Goal: Information Seeking & Learning: Stay updated

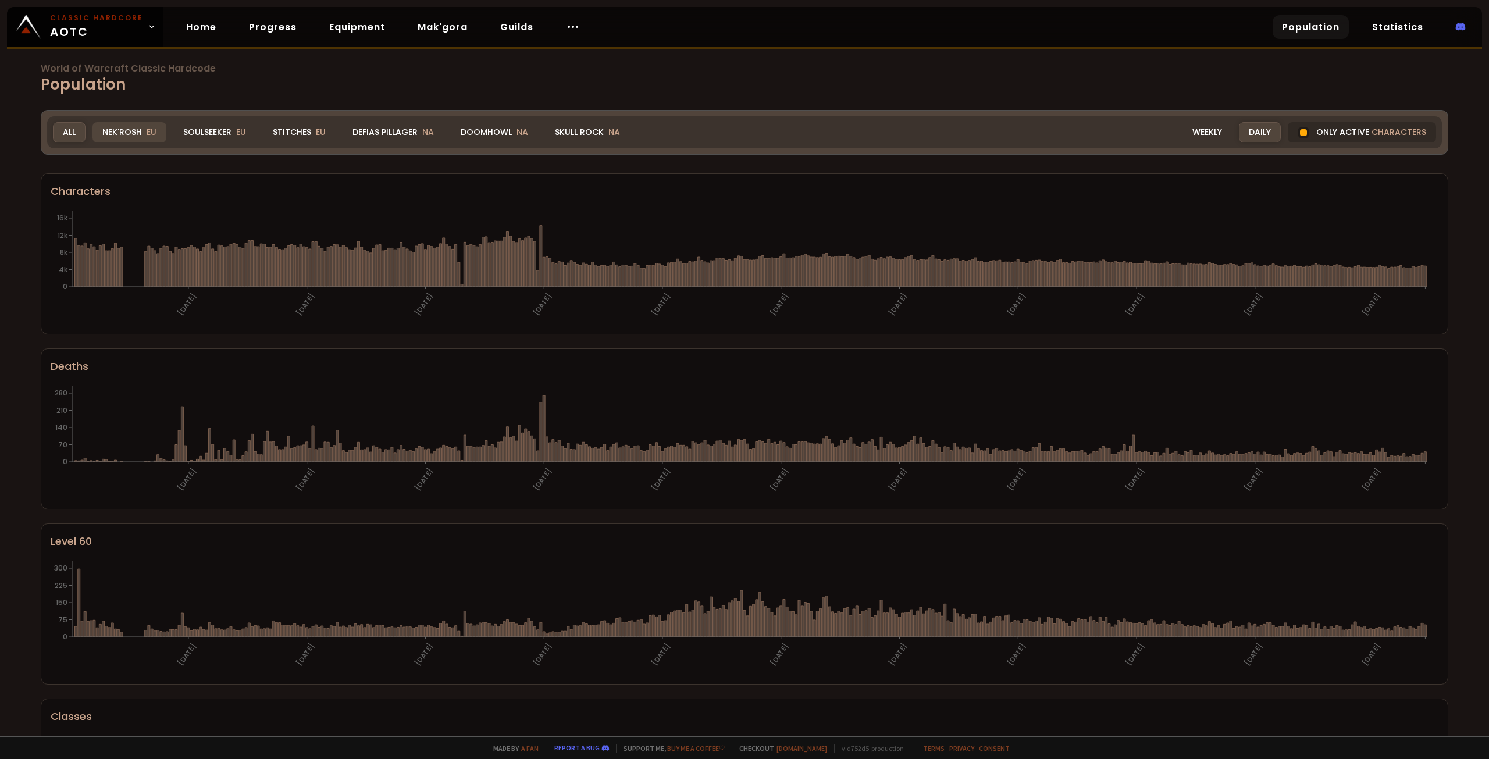
click at [120, 131] on div "Nek'Rosh EU" at bounding box center [129, 132] width 74 height 20
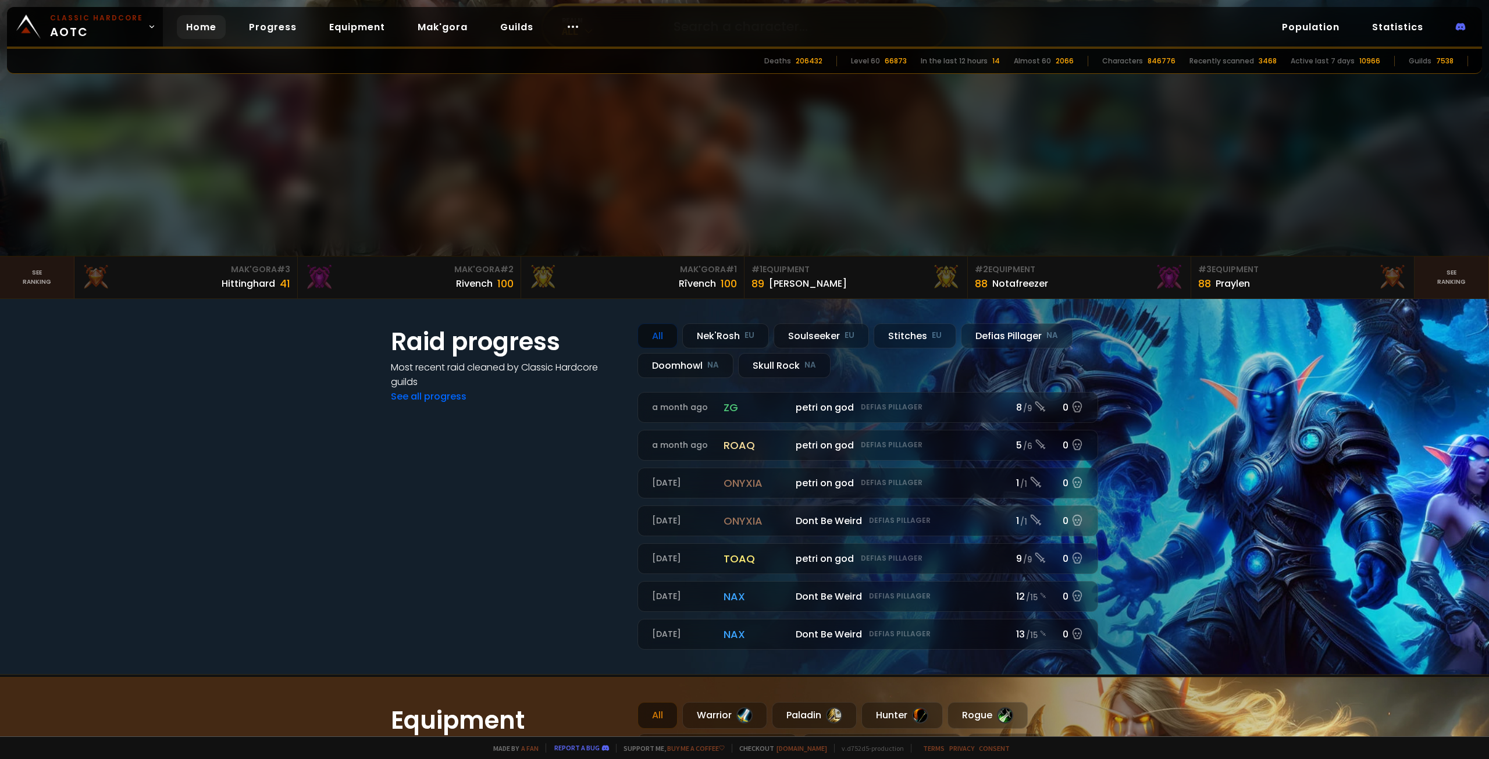
scroll to position [349, 0]
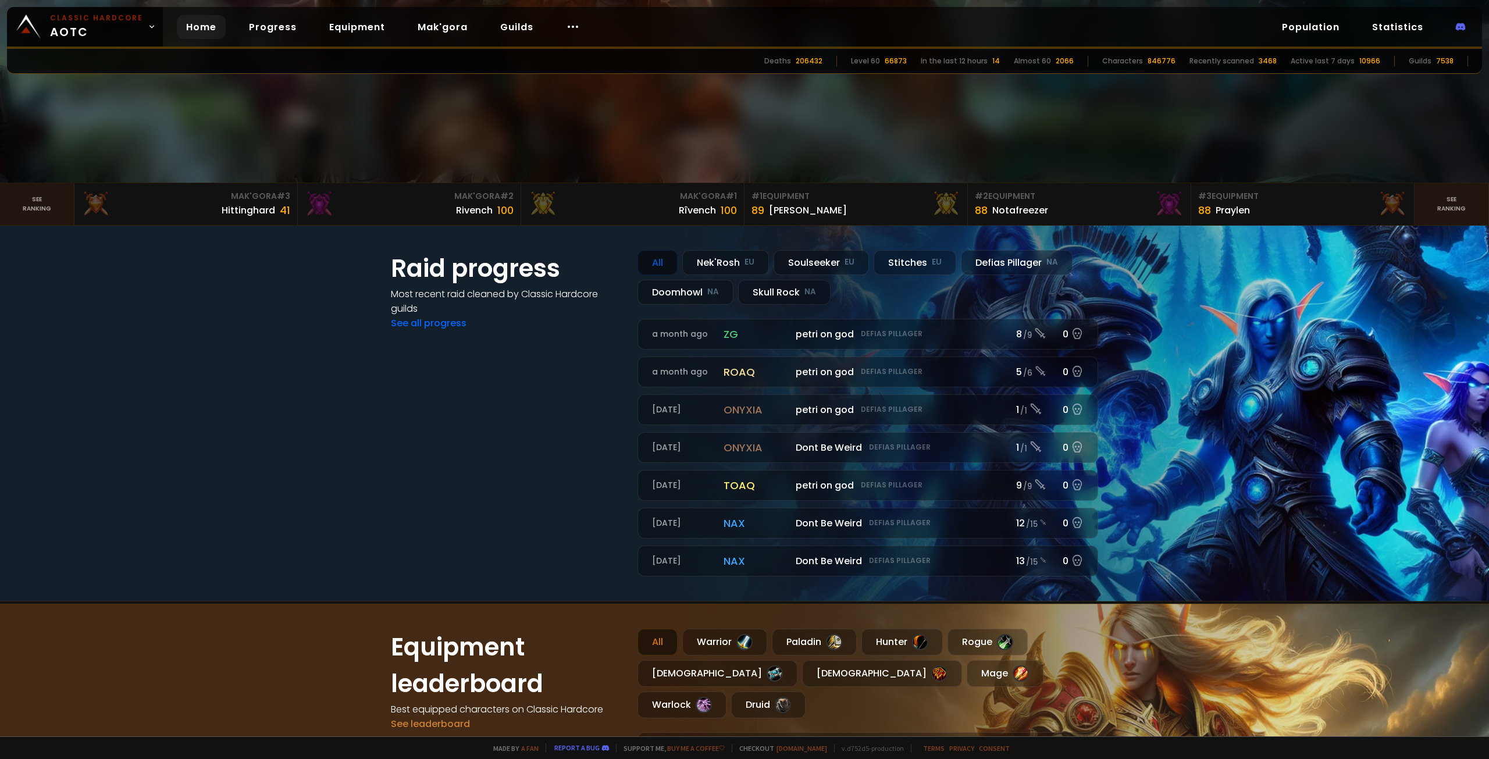
drag, startPoint x: 684, startPoint y: 276, endPoint x: 677, endPoint y: 263, distance: 14.3
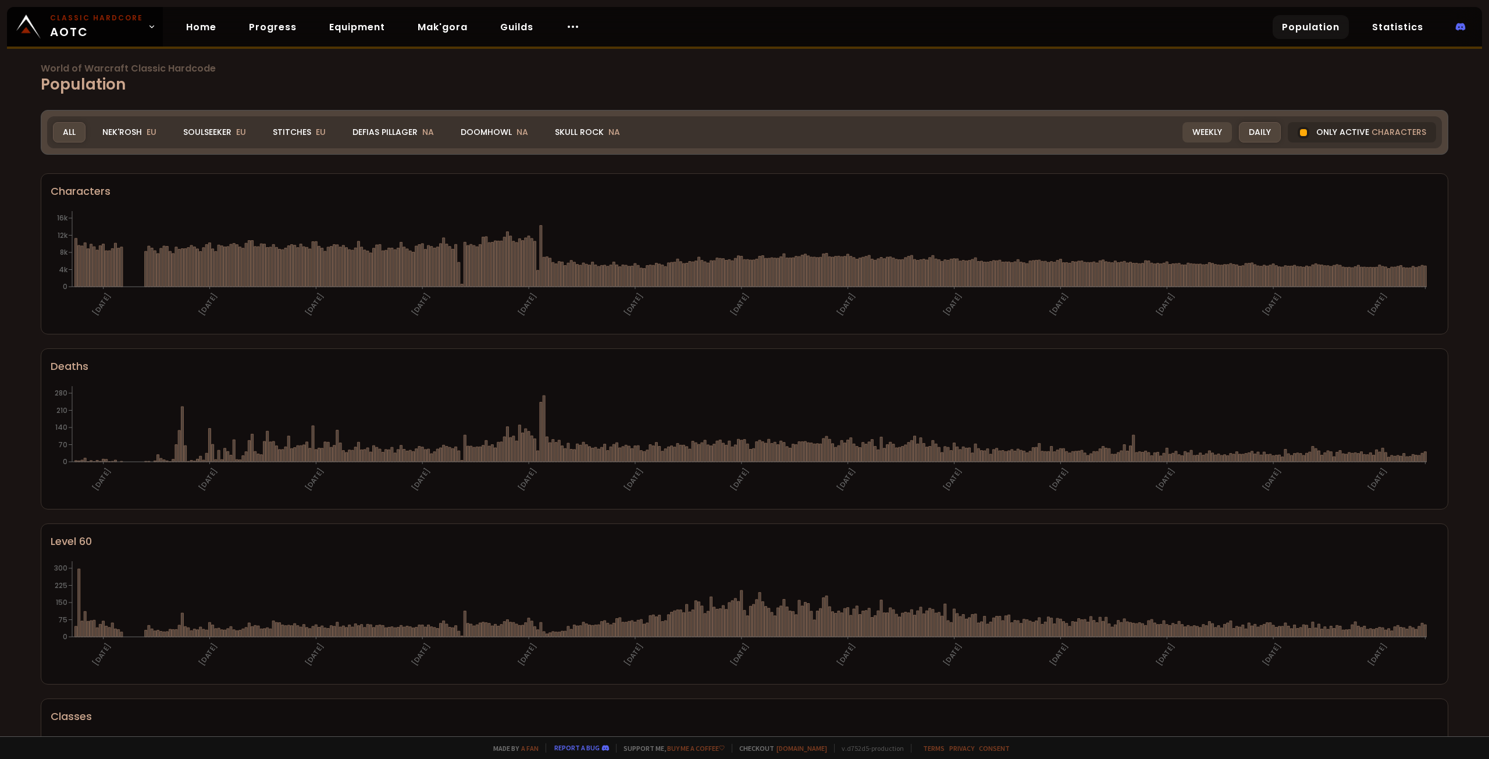
click at [1197, 137] on div "Weekly" at bounding box center [1206, 132] width 49 height 20
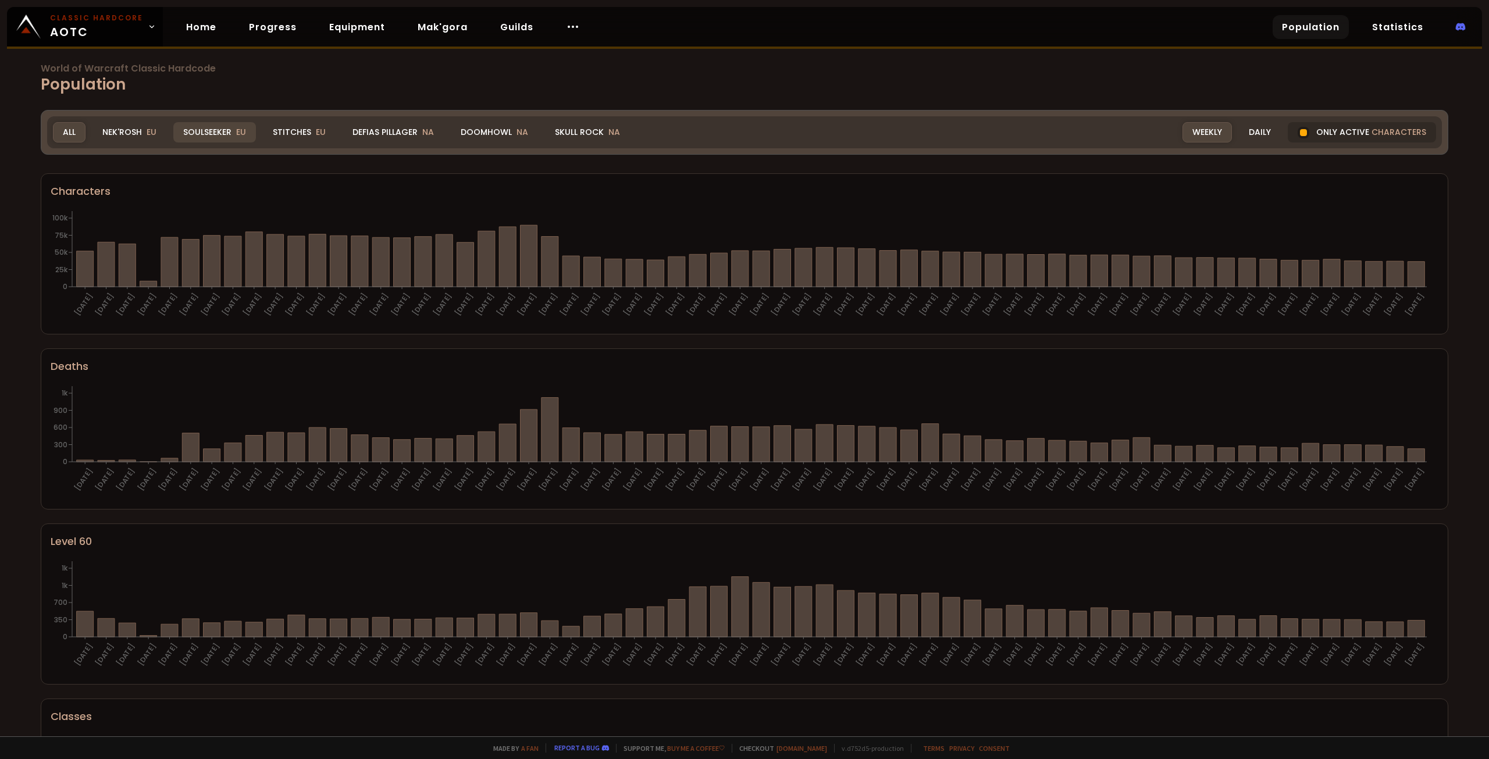
click at [231, 137] on div "Soulseeker EU" at bounding box center [214, 132] width 83 height 20
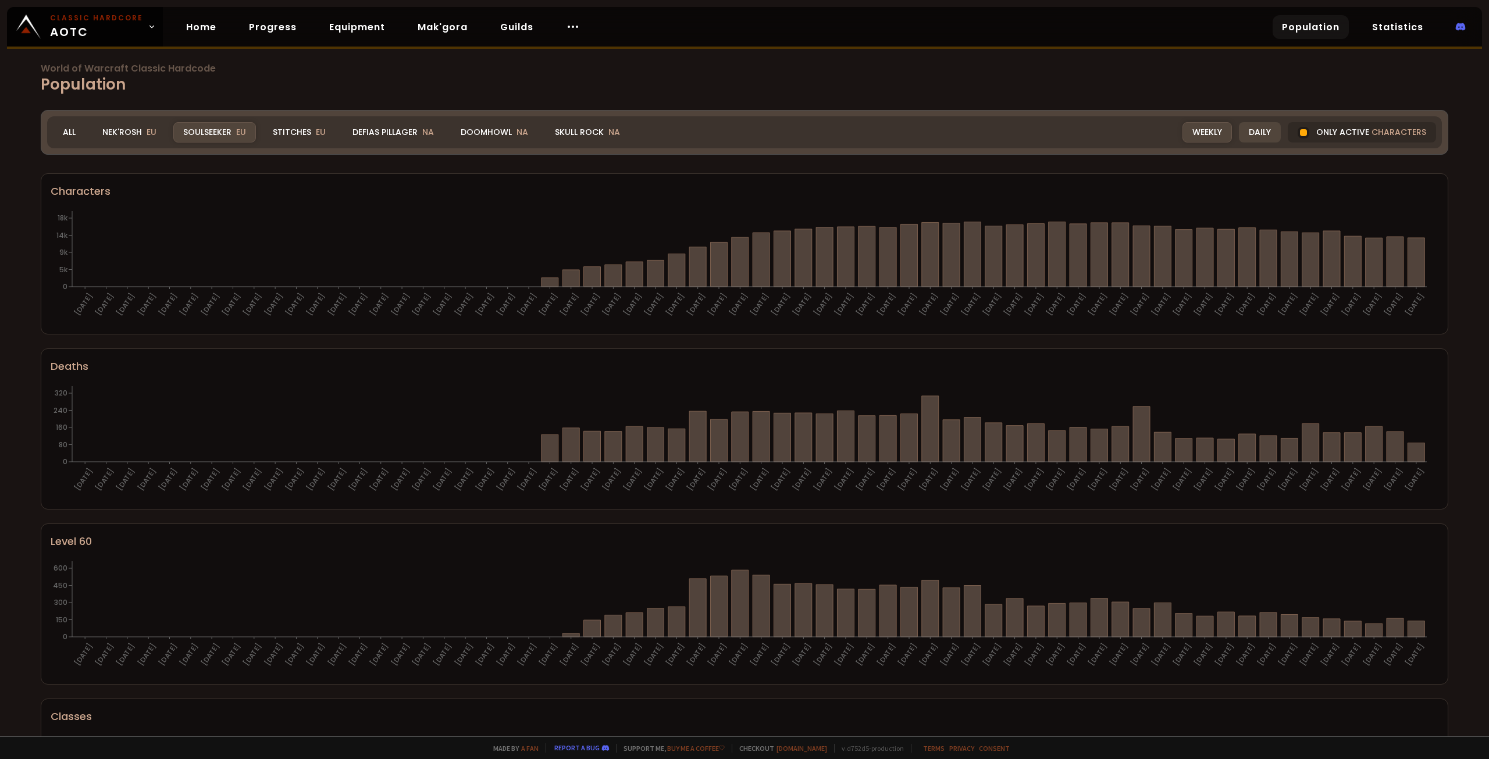
click at [1242, 132] on div "Daily" at bounding box center [1260, 132] width 42 height 20
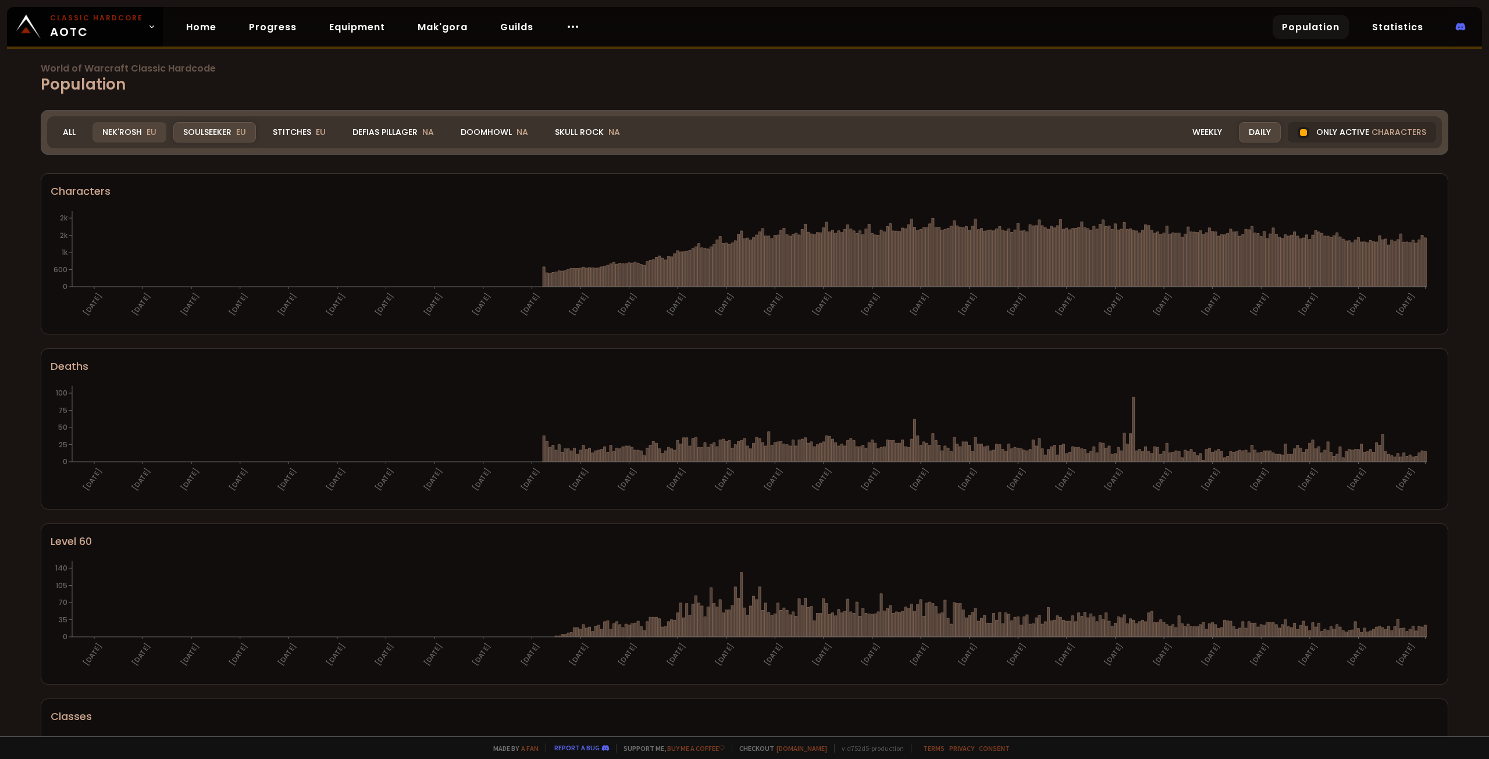
click at [155, 132] on span "EU" at bounding box center [152, 132] width 10 height 12
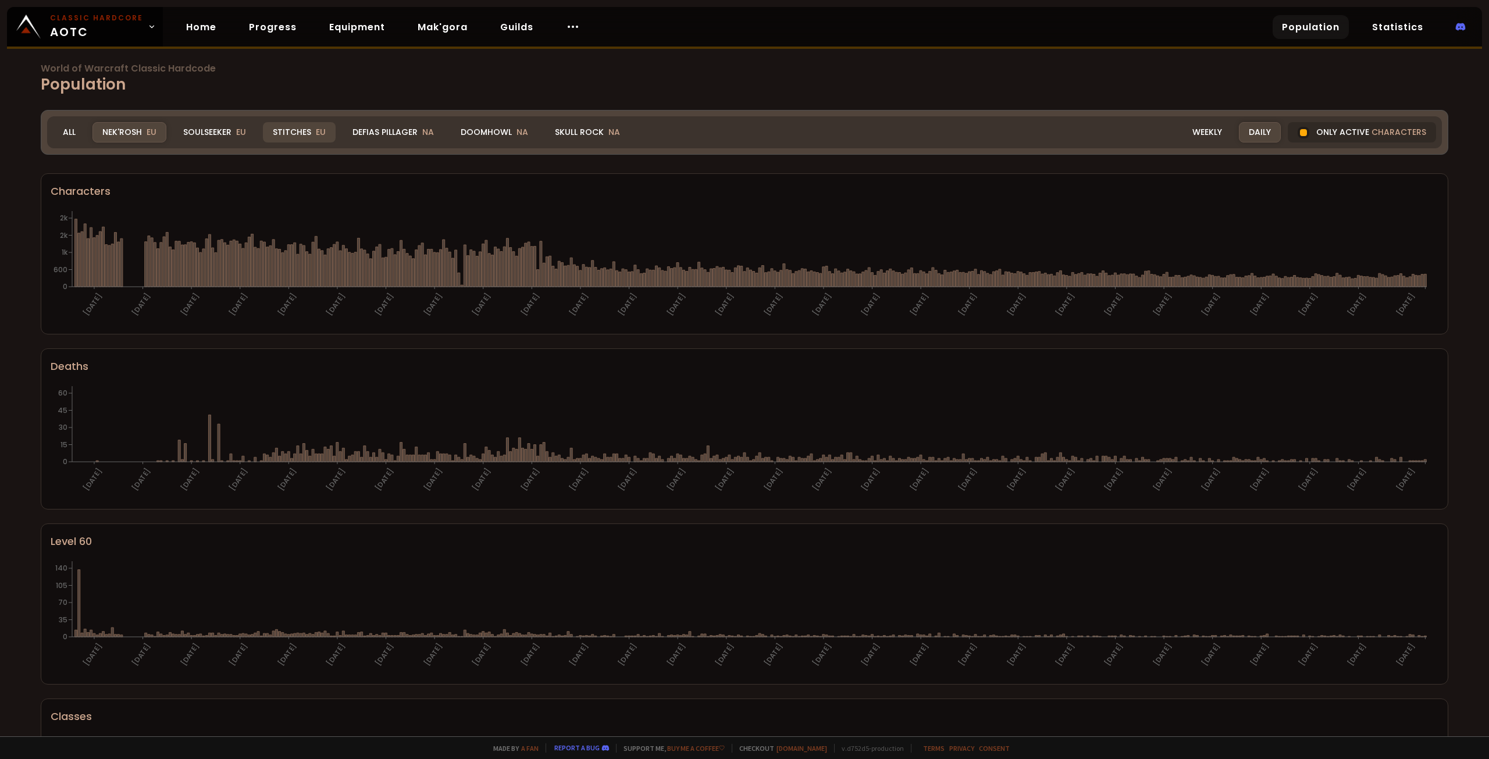
click at [322, 136] on span "EU" at bounding box center [321, 132] width 10 height 12
